Goal: Go to known website: Go to known website

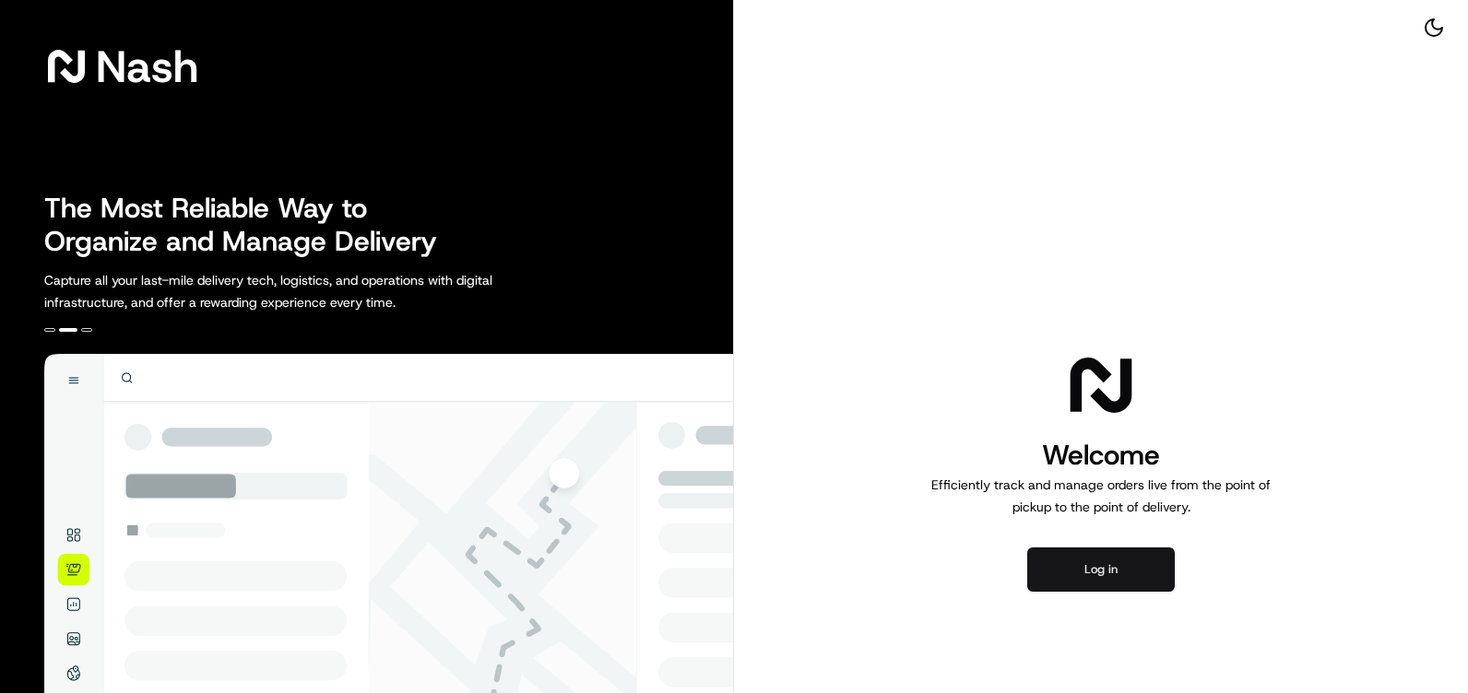
click at [1076, 575] on button "Log in" at bounding box center [1101, 570] width 148 height 44
click at [1073, 580] on button "Log in" at bounding box center [1101, 570] width 148 height 44
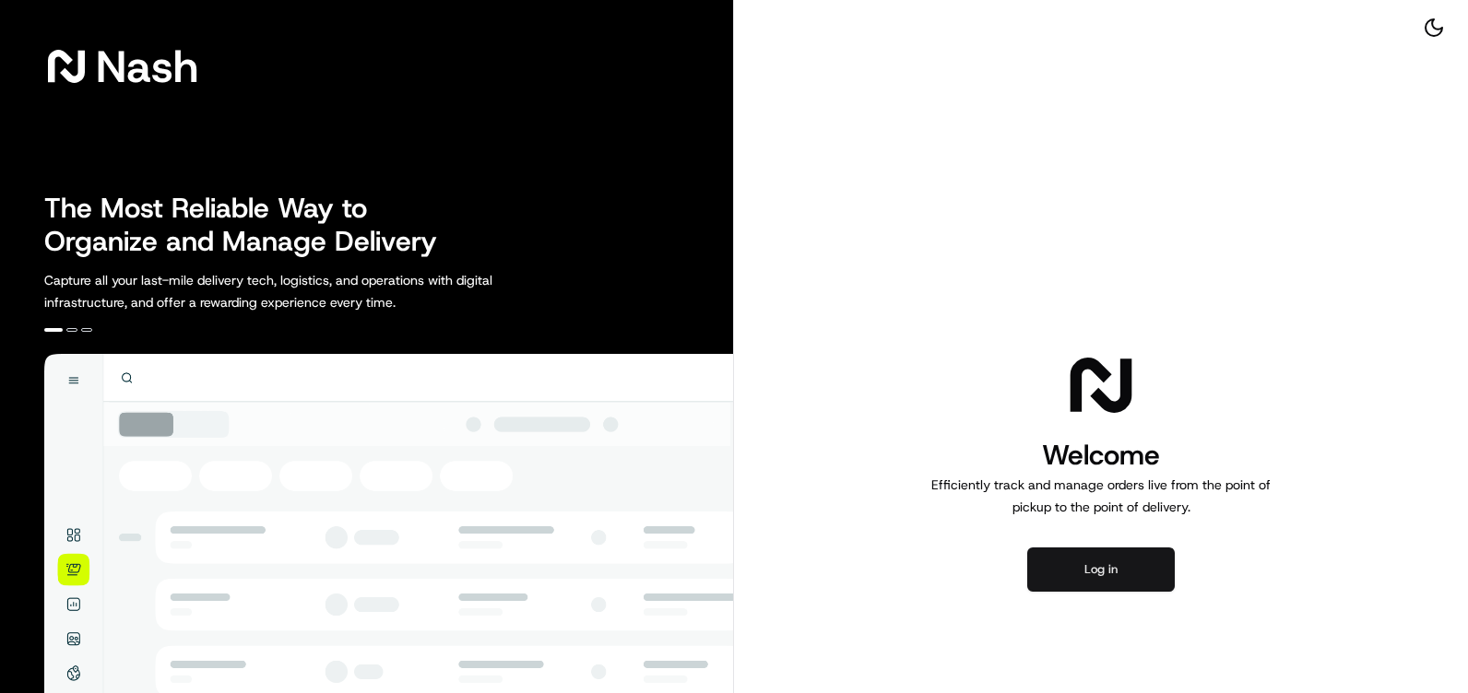
click at [1130, 574] on button "Log in" at bounding box center [1101, 570] width 148 height 44
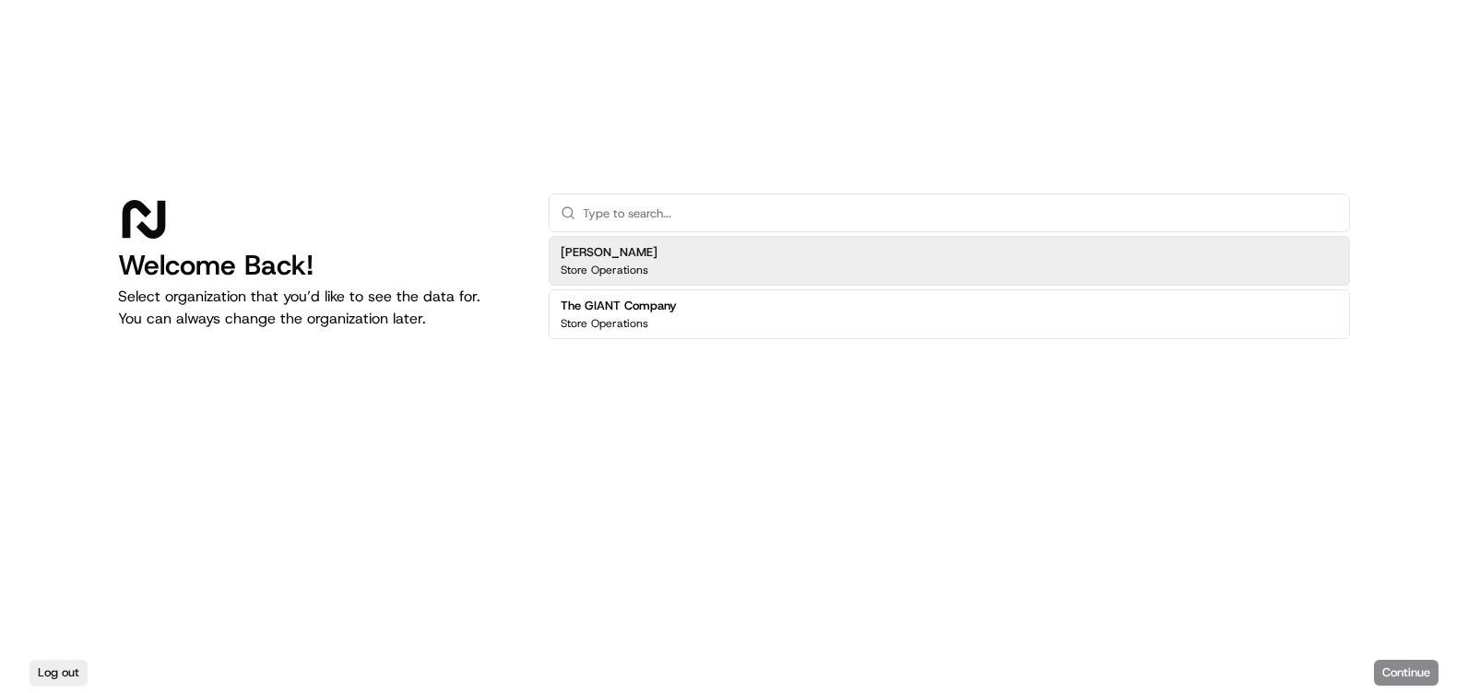
click at [828, 265] on div "[PERSON_NAME] Store Operations" at bounding box center [949, 261] width 801 height 50
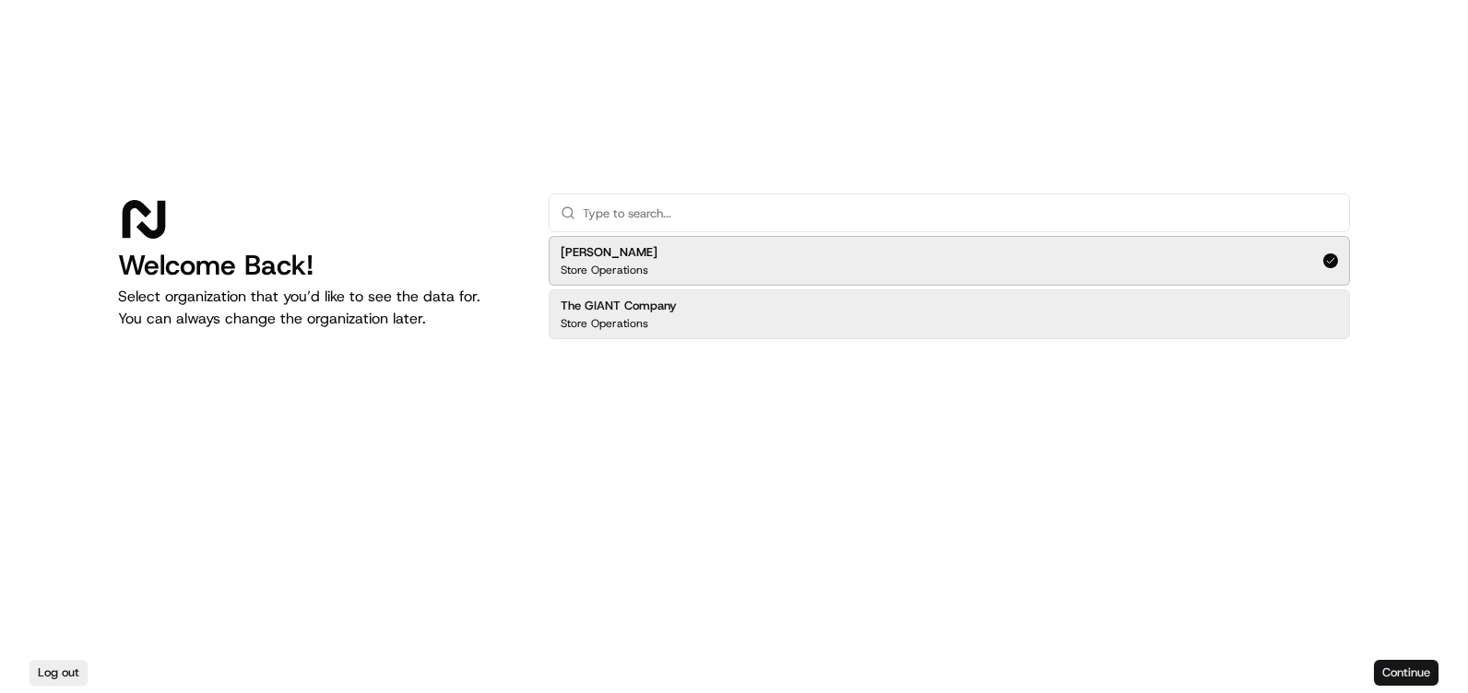
click at [1389, 676] on button "Continue" at bounding box center [1406, 673] width 65 height 26
